Goal: Information Seeking & Learning: Learn about a topic

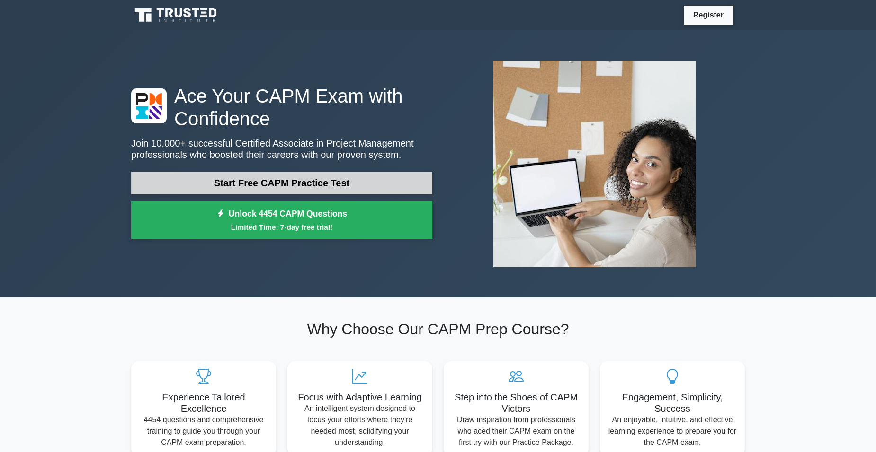
click at [242, 186] on link "Start Free CAPM Practice Test" at bounding box center [281, 183] width 301 height 23
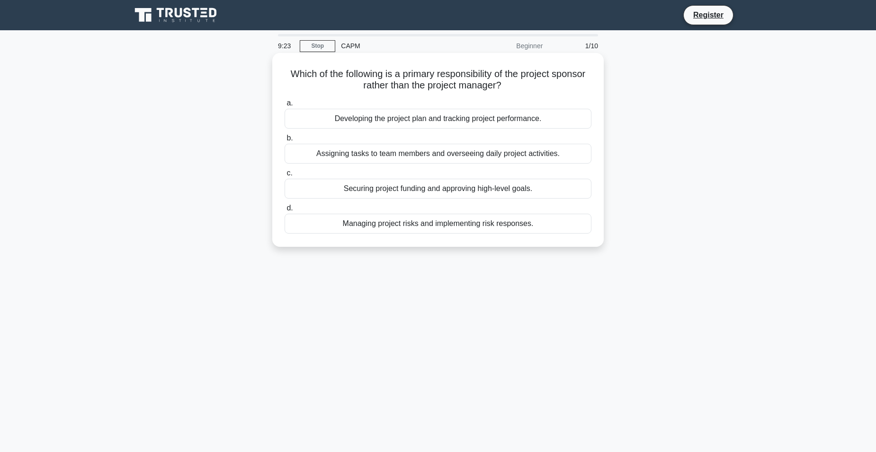
click at [427, 194] on div "Securing project funding and approving high-level goals." at bounding box center [437, 189] width 307 height 20
click at [284, 177] on input "c. Securing project funding and approving high-level goals." at bounding box center [284, 173] width 0 height 6
click at [406, 134] on label "b. Detailed timeline of project delivery phases" at bounding box center [437, 148] width 307 height 31
click at [284, 135] on input "b. Detailed timeline of project delivery phases" at bounding box center [284, 138] width 0 height 6
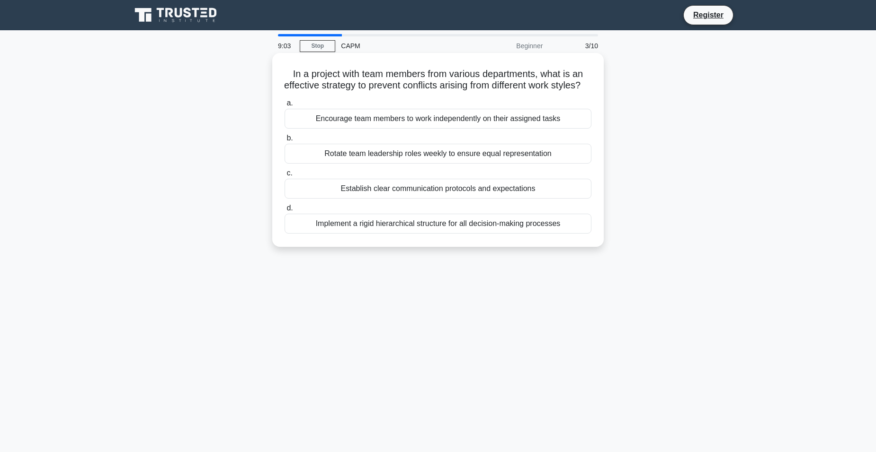
click at [442, 164] on div "Rotate team leadership roles weekly to ensure equal representation" at bounding box center [437, 154] width 307 height 20
click at [284, 142] on input "b. Rotate team leadership roles weekly to ensure equal representation" at bounding box center [284, 138] width 0 height 6
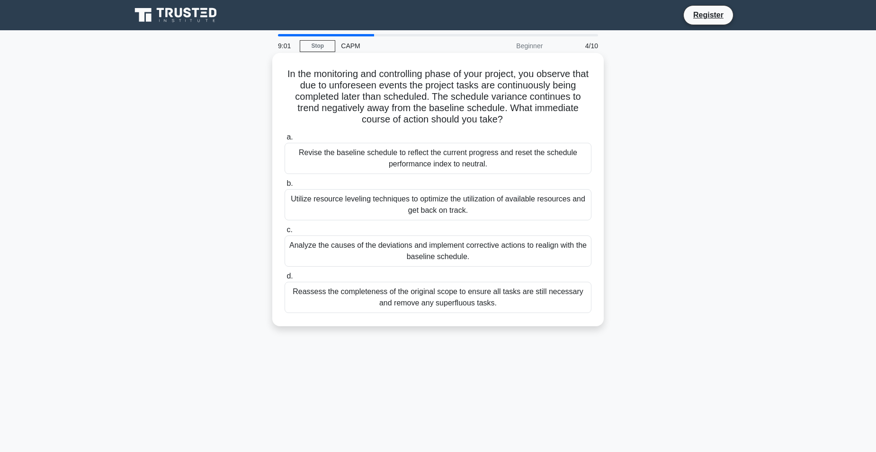
click at [437, 204] on div "Utilize resource leveling techniques to optimize the utilization of available r…" at bounding box center [437, 204] width 307 height 31
click at [284, 187] on input "b. Utilize resource leveling techniques to optimize the utilization of availabl…" at bounding box center [284, 184] width 0 height 6
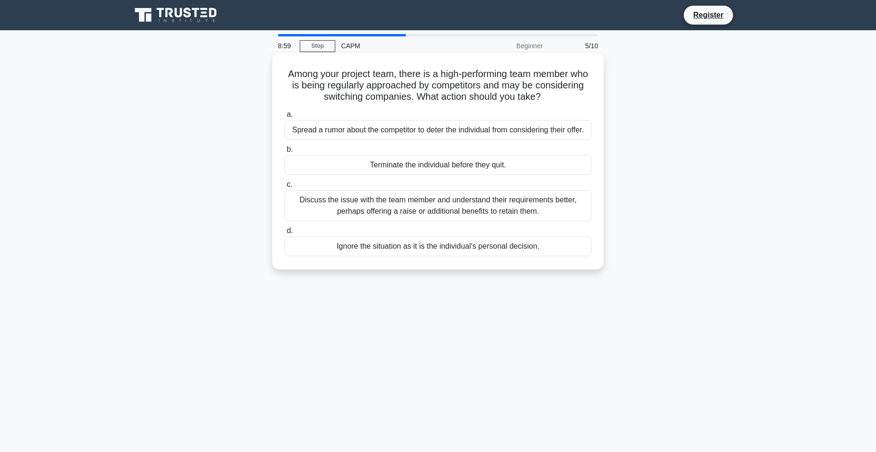
click at [434, 208] on div "Discuss the issue with the team member and understand their requirements better…" at bounding box center [437, 205] width 307 height 31
click at [284, 188] on input "c. Discuss the issue with the team member and understand their requirements bet…" at bounding box center [284, 185] width 0 height 6
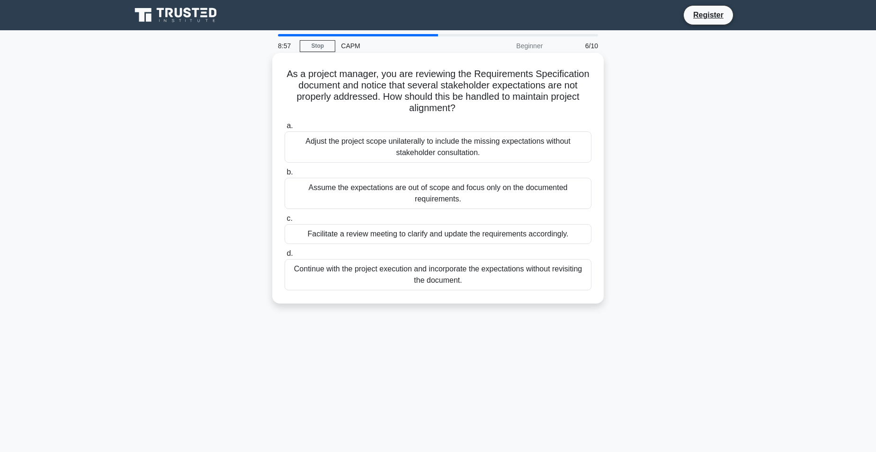
click at [429, 219] on label "c. Facilitate a review meeting to clarify and update the requirements according…" at bounding box center [437, 228] width 307 height 31
click at [284, 219] on input "c. Facilitate a review meeting to clarify and update the requirements according…" at bounding box center [284, 219] width 0 height 6
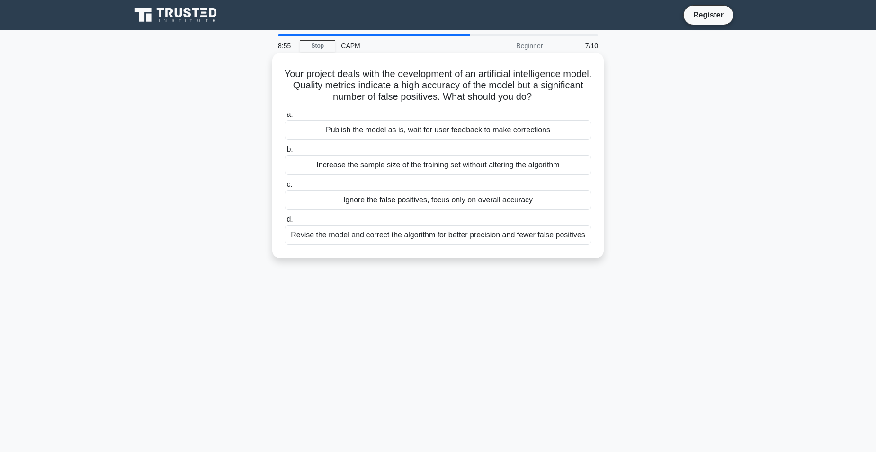
click at [427, 201] on div "Ignore the false positives, focus only on overall accuracy" at bounding box center [437, 200] width 307 height 20
click at [284, 188] on input "c. Ignore the false positives, focus only on overall accuracy" at bounding box center [284, 185] width 0 height 6
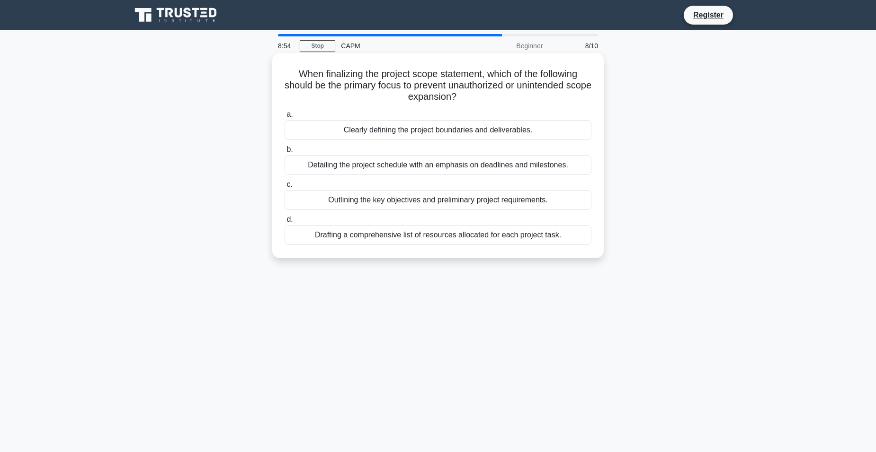
click at [427, 198] on div "Outlining the key objectives and preliminary project requirements." at bounding box center [437, 200] width 307 height 20
click at [284, 188] on input "c. Outlining the key objectives and preliminary project requirements." at bounding box center [284, 185] width 0 height 6
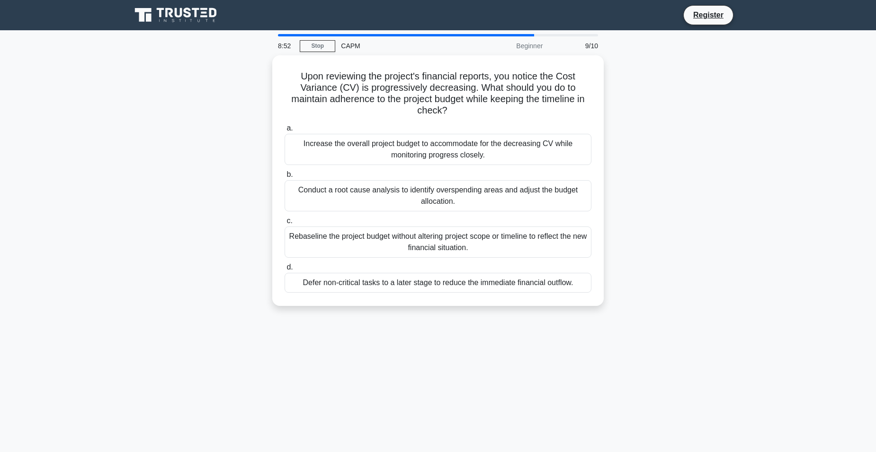
click at [427, 198] on div "Conduct a root cause analysis to identify overspending areas and adjust the bud…" at bounding box center [437, 195] width 307 height 31
click at [284, 178] on input "b. Conduct a root cause analysis to identify overspending areas and adjust the …" at bounding box center [284, 175] width 0 height 6
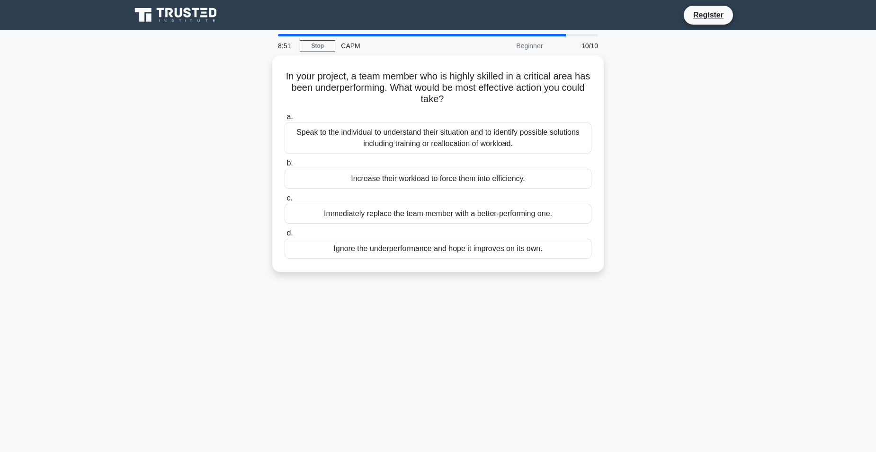
click at [427, 198] on label "c. Immediately replace the team member with a better-performing one." at bounding box center [437, 208] width 307 height 31
click at [284, 198] on input "c. Immediately replace the team member with a better-performing one." at bounding box center [284, 198] width 0 height 6
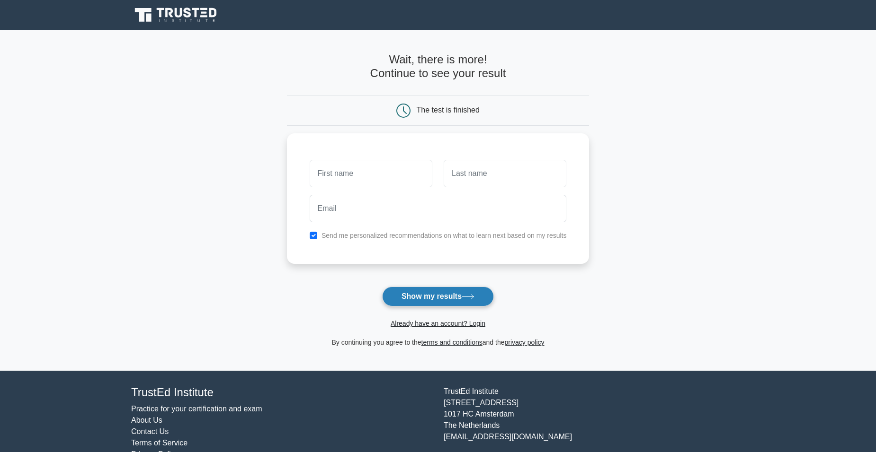
click at [410, 298] on button "Show my results" at bounding box center [438, 297] width 112 height 20
click at [465, 294] on button "Show my results" at bounding box center [438, 297] width 112 height 20
click at [185, 135] on main "Wait, there is more! Continue to see your result The test is finished and the" at bounding box center [438, 200] width 876 height 341
